Goal: Information Seeking & Learning: Find specific fact

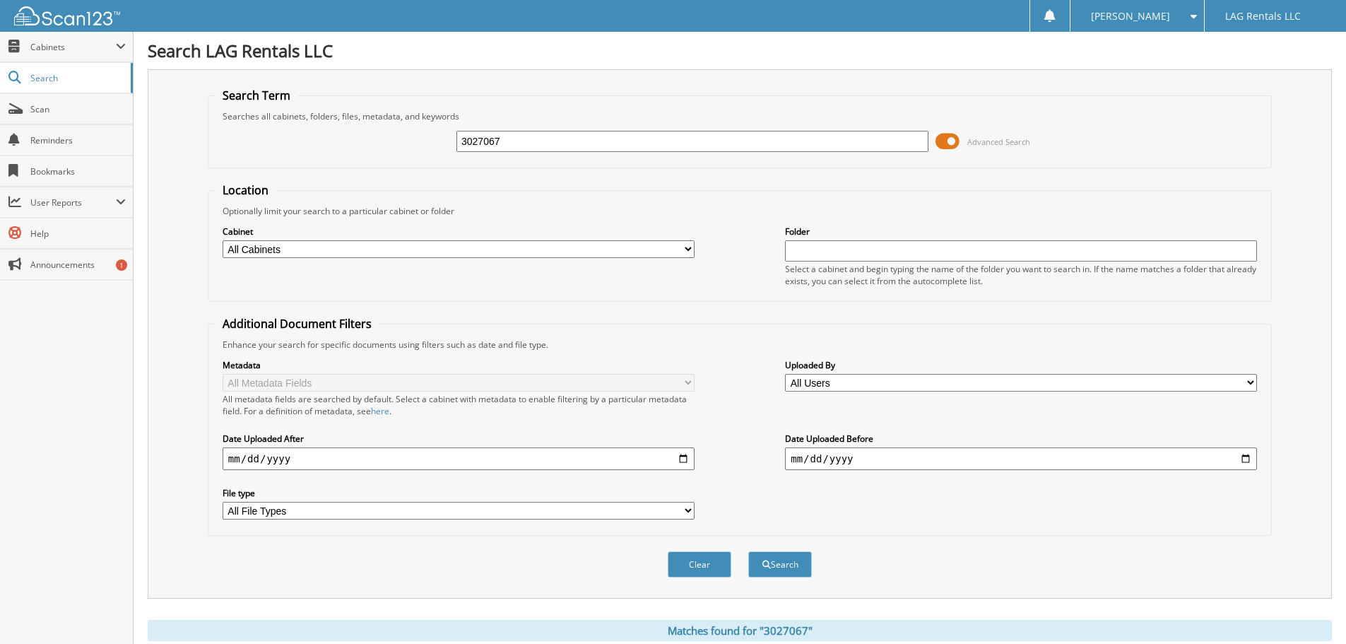
click at [532, 132] on input "3027067" at bounding box center [692, 141] width 472 height 21
click at [513, 146] on input "3027067" at bounding box center [692, 141] width 472 height 21
type input "3839929"
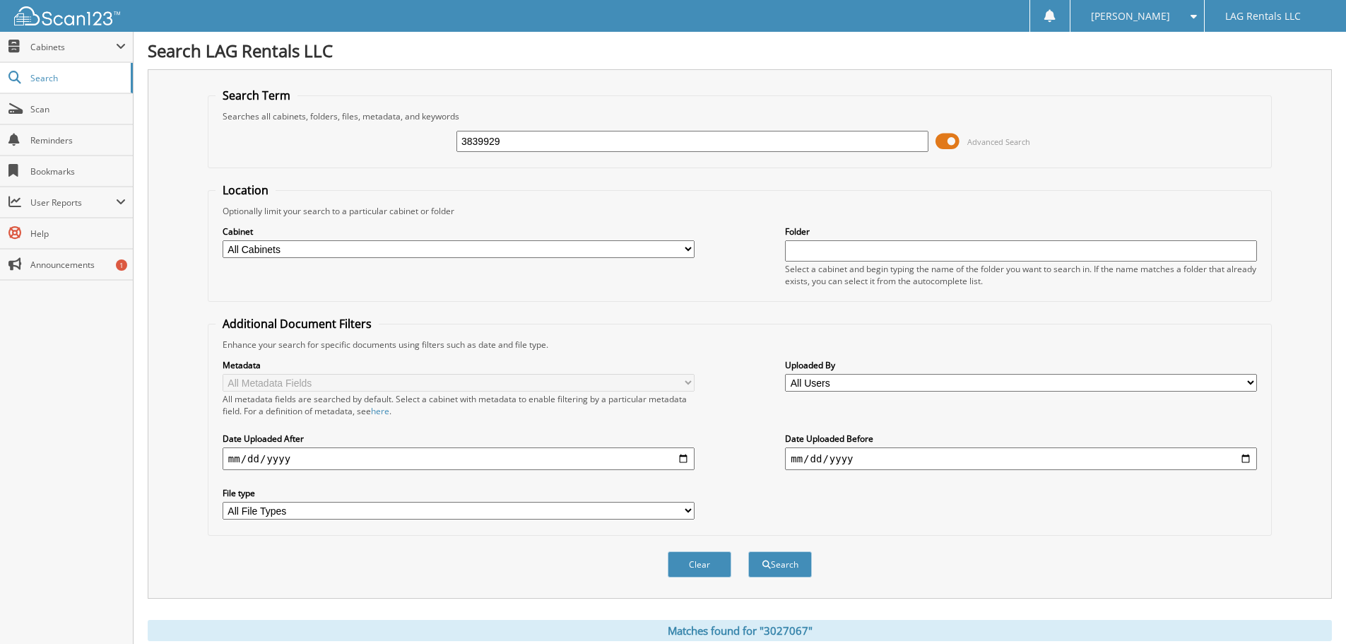
click at [748, 551] on button "Search" at bounding box center [780, 564] width 64 height 26
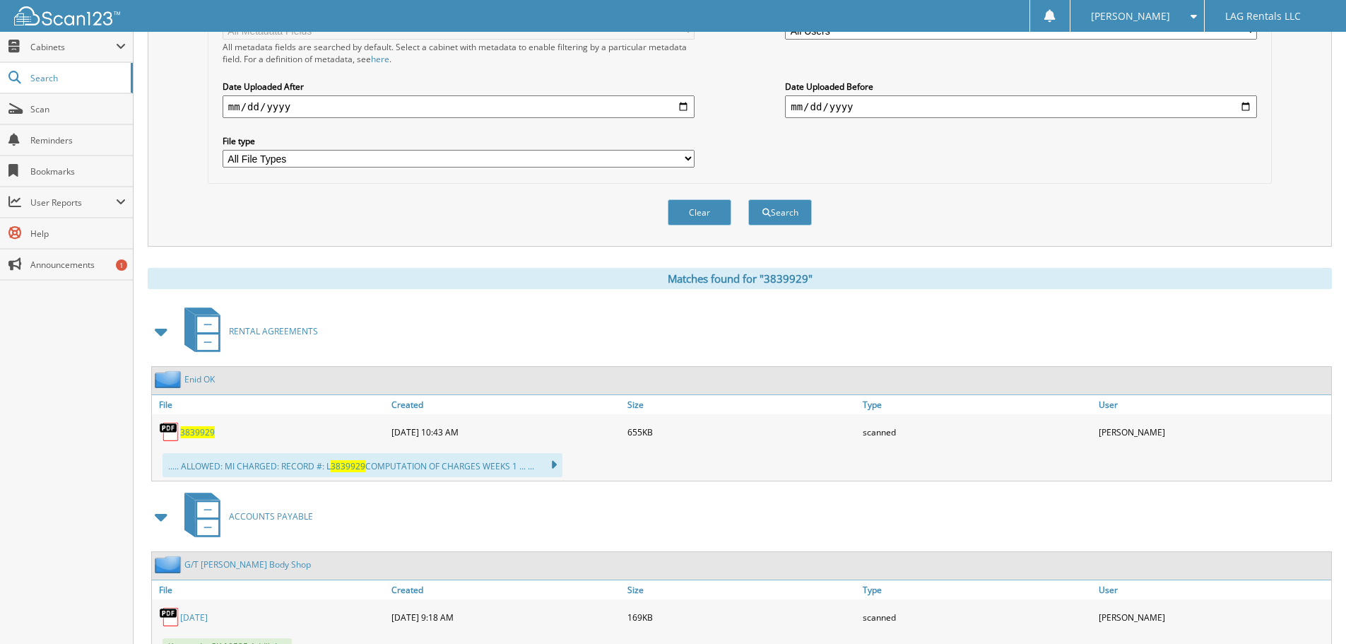
scroll to position [353, 0]
click at [189, 430] on span "3839929" at bounding box center [197, 431] width 35 height 12
